Goal: Task Accomplishment & Management: Manage account settings

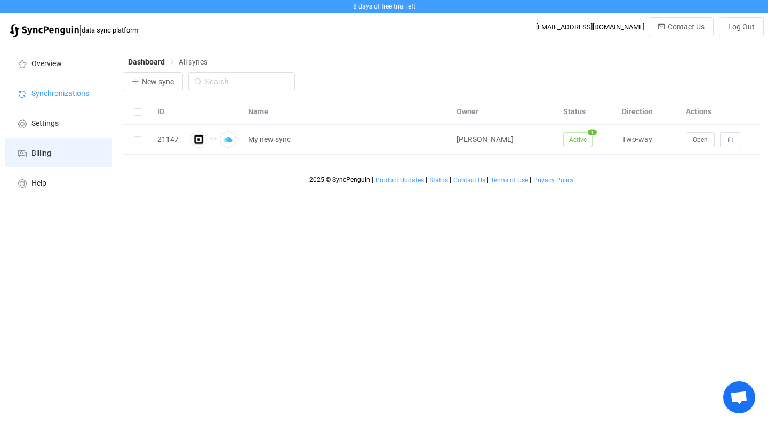
click at [41, 154] on span "Billing" at bounding box center [41, 153] width 20 height 9
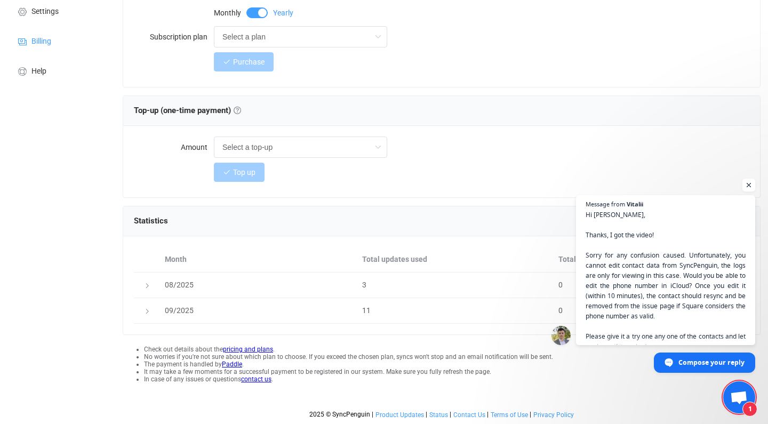
scroll to position [112, 0]
click at [751, 184] on span "Open chat" at bounding box center [749, 185] width 13 height 13
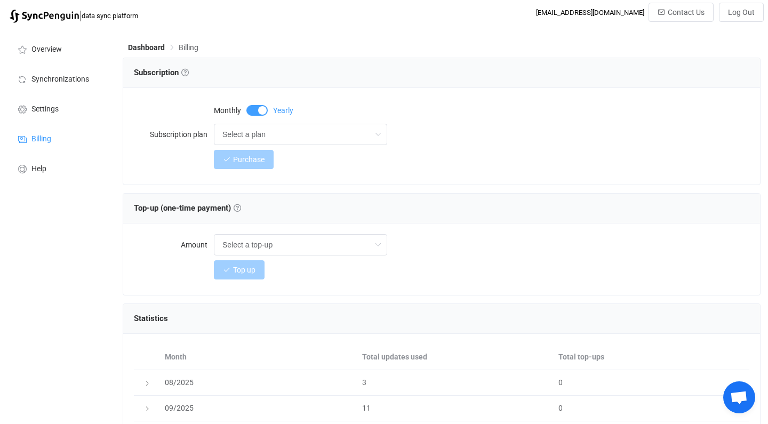
scroll to position [15, 0]
click at [311, 126] on input "Select a plan" at bounding box center [300, 133] width 173 height 21
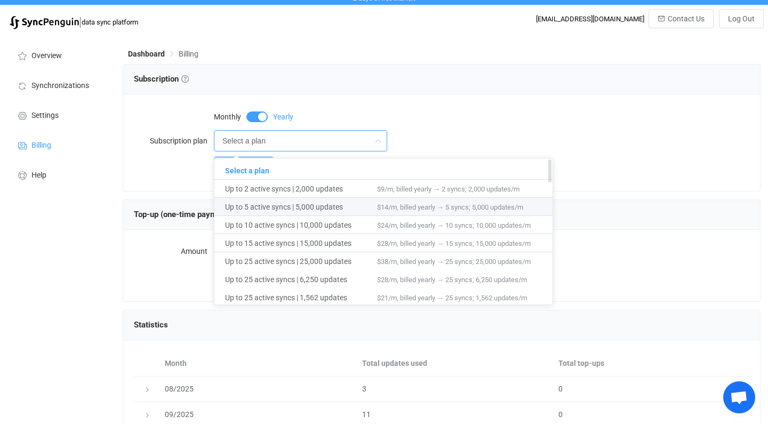
scroll to position [1, 0]
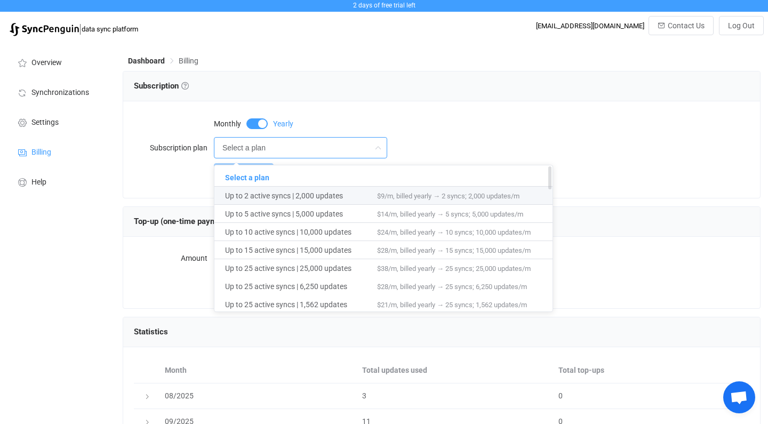
click at [345, 192] on span "Up to 2 active syncs | 2,000 updates" at bounding box center [301, 196] width 152 height 18
type input "Up to 2 active syncs | 2,000 updates"
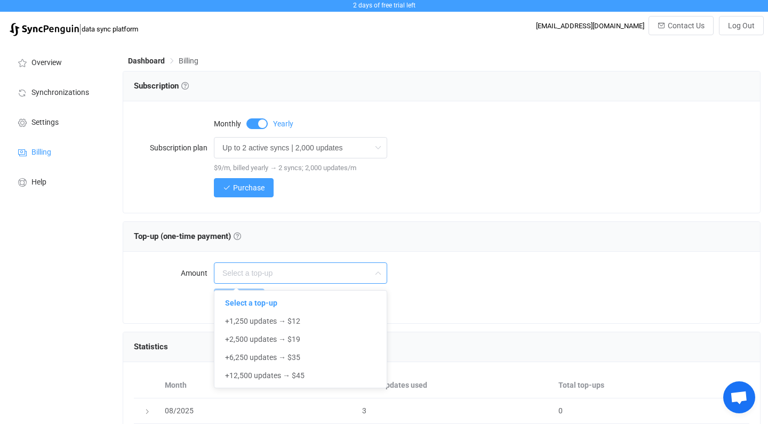
click at [327, 274] on input "text" at bounding box center [300, 272] width 173 height 21
click at [378, 213] on div "Subscription Subscription Choose a subscription plan based on the number of act…" at bounding box center [442, 142] width 638 height 142
type input "Select a top-up"
